Goal: Check status

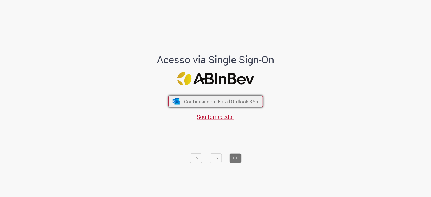
click at [192, 106] on button "Continuar com Email Outlook 365" at bounding box center [215, 101] width 95 height 12
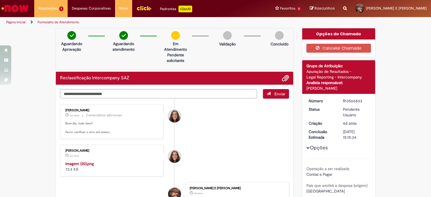
scroll to position [47, 0]
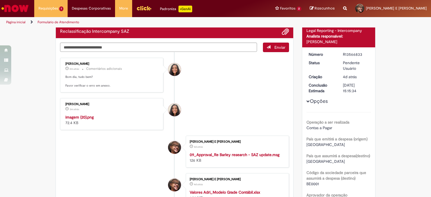
click at [98, 115] on img "Histórico de tíquete" at bounding box center [111, 115] width 93 height 0
click at [222, 96] on ul "Debora Helloisa Soares 3m atrás 3 minutos atrás Comentários adicionais Bom dia,…" at bounding box center [174, 175] width 229 height 246
click at [220, 104] on li "Debora Helloisa Soares 5m atrás 5 minutos atrás imagem (20).png 72.4 KB" at bounding box center [174, 114] width 229 height 32
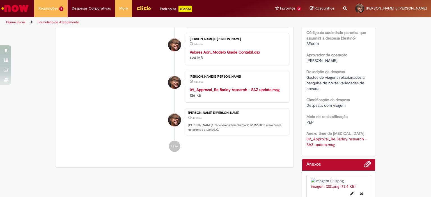
click at [232, 55] on strong "Valores Adri_Modelo Grade Contábil.xlsx" at bounding box center [225, 52] width 70 height 5
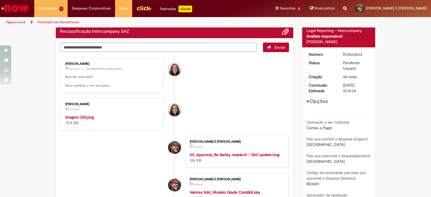
scroll to position [0, 0]
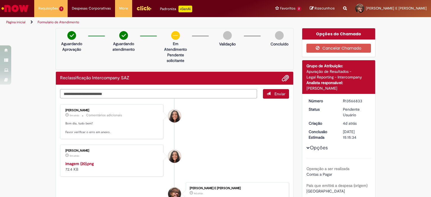
click at [144, 95] on textarea "Digite sua mensagem aqui..." at bounding box center [158, 94] width 197 height 10
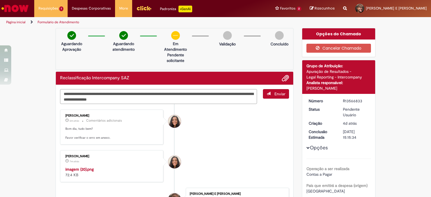
type textarea "**********"
click at [129, 95] on textarea "**********" at bounding box center [158, 96] width 197 height 15
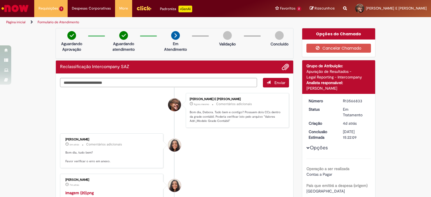
click at [220, 158] on li "Debora Helloisa Soares 7m atrás 7 minutos atrás Comentários adicionais Bom dia,…" at bounding box center [174, 151] width 229 height 35
